Goal: Transaction & Acquisition: Purchase product/service

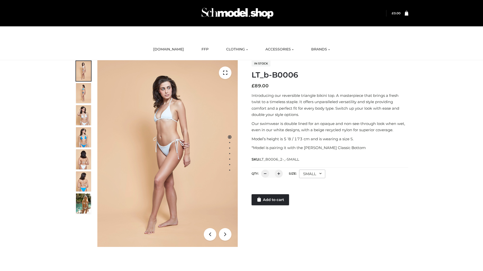
click at [270, 200] on link "Add to cart" at bounding box center [269, 200] width 37 height 11
